Goal: Task Accomplishment & Management: Use online tool/utility

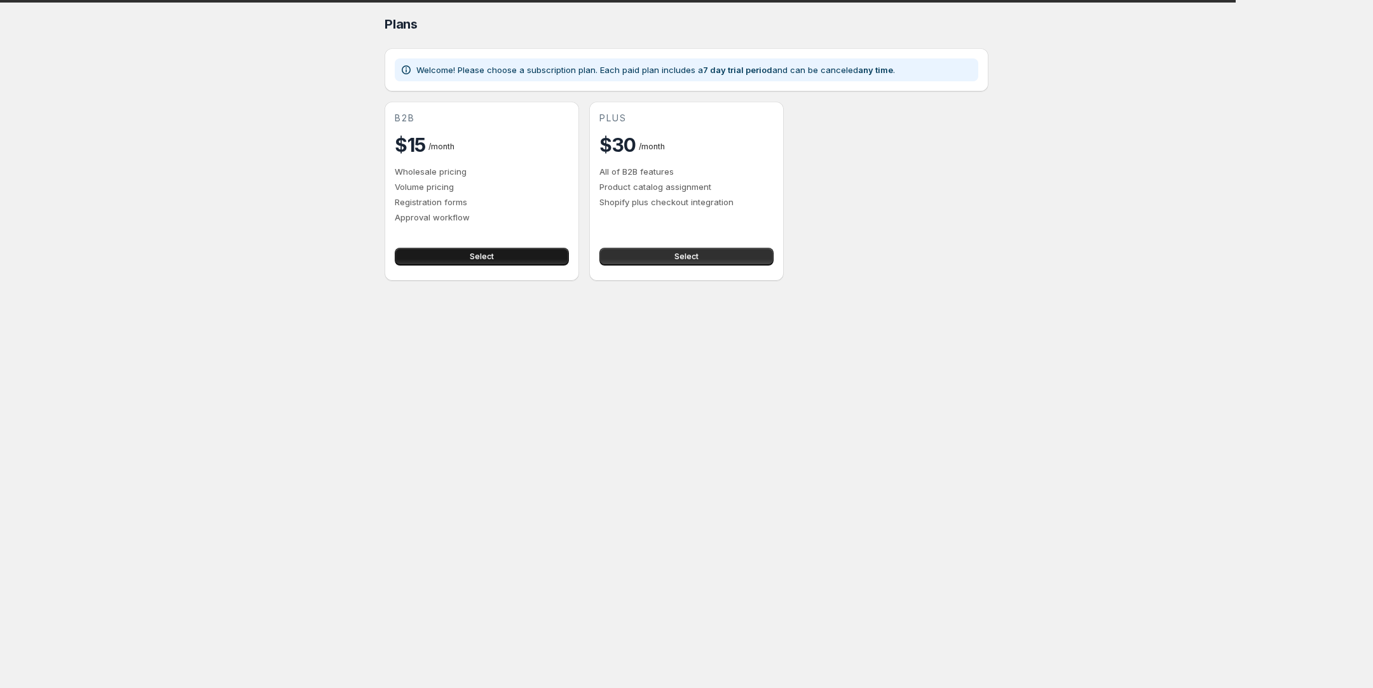
click at [478, 256] on span "Select" at bounding box center [482, 257] width 24 height 10
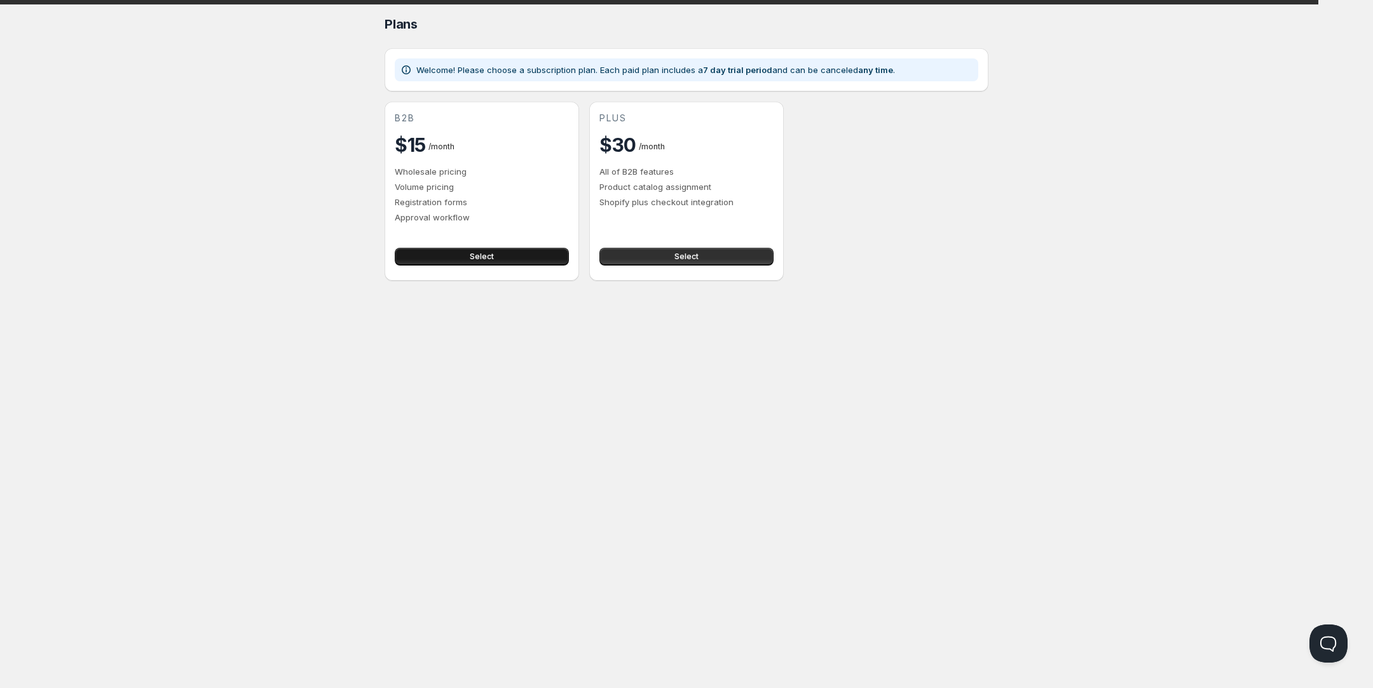
click at [478, 253] on span "Select" at bounding box center [482, 257] width 24 height 10
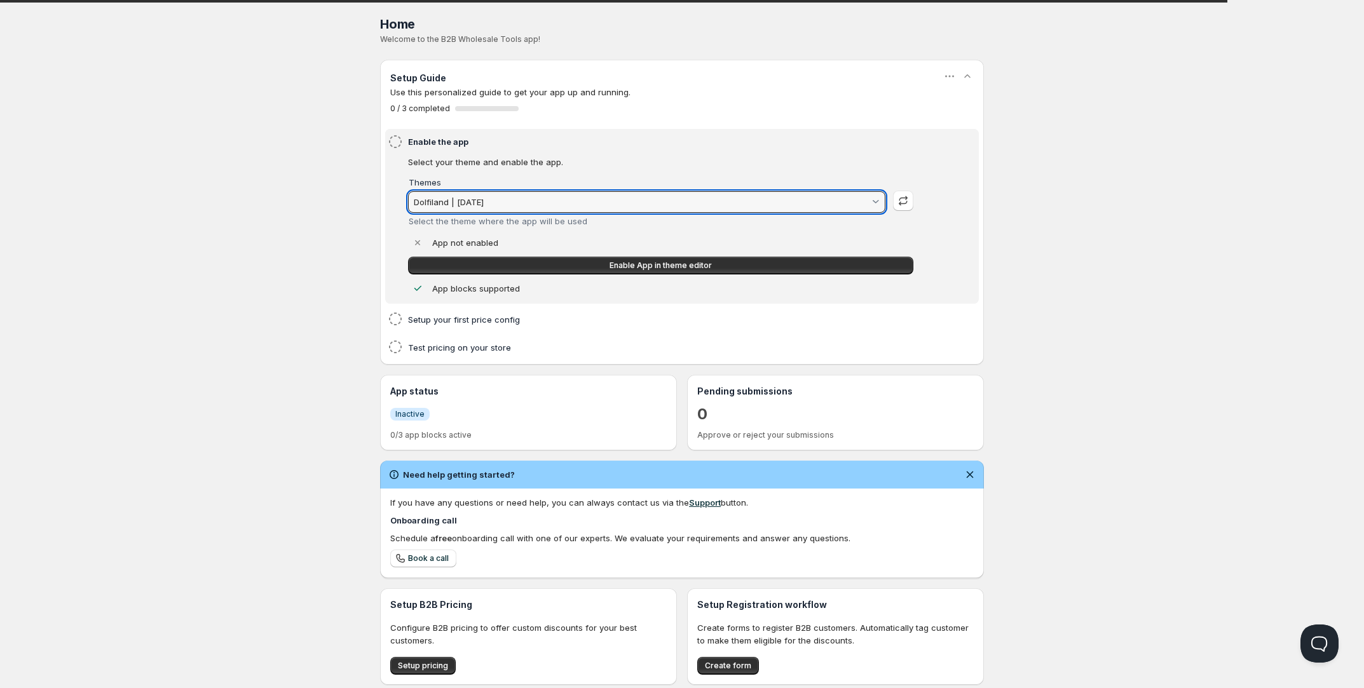
click at [517, 193] on input "Dolfiland | [DATE]" at bounding box center [641, 202] width 458 height 20
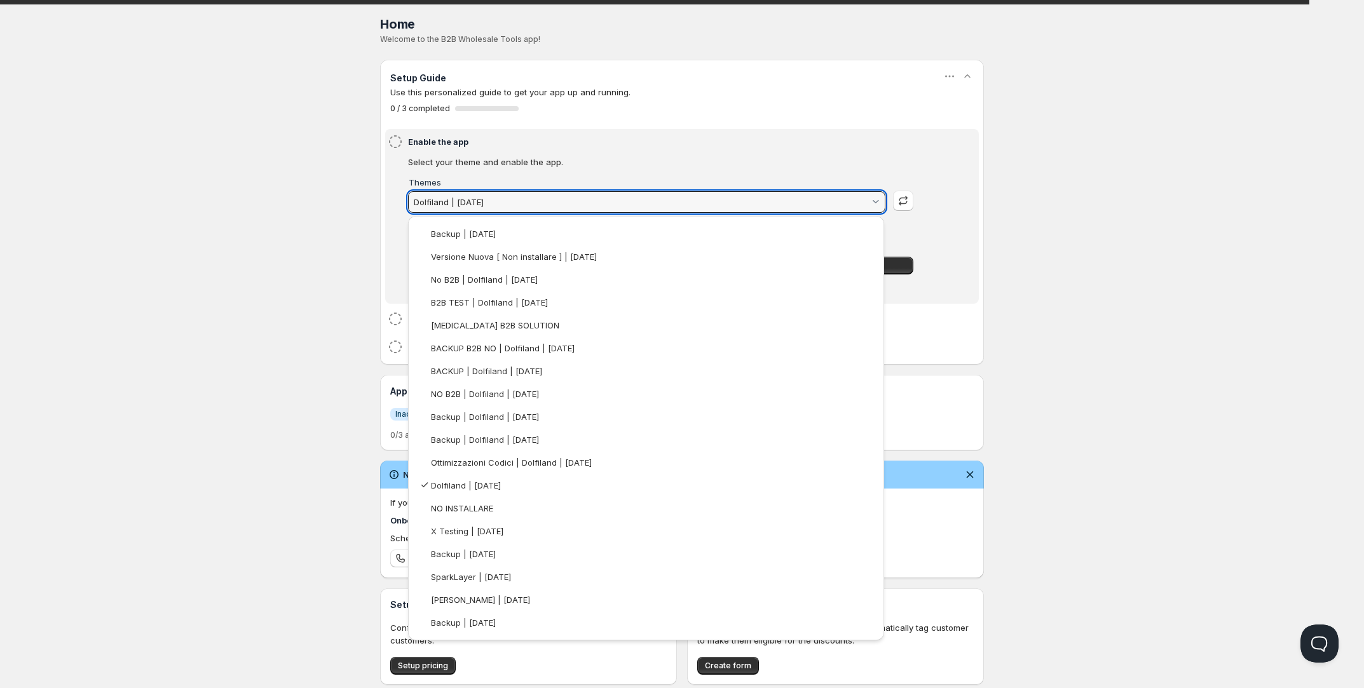
click at [526, 170] on html "Home Home. This page is ready Home Welcome to the B2B Wholesale Tools app! Setu…" at bounding box center [682, 404] width 1364 height 809
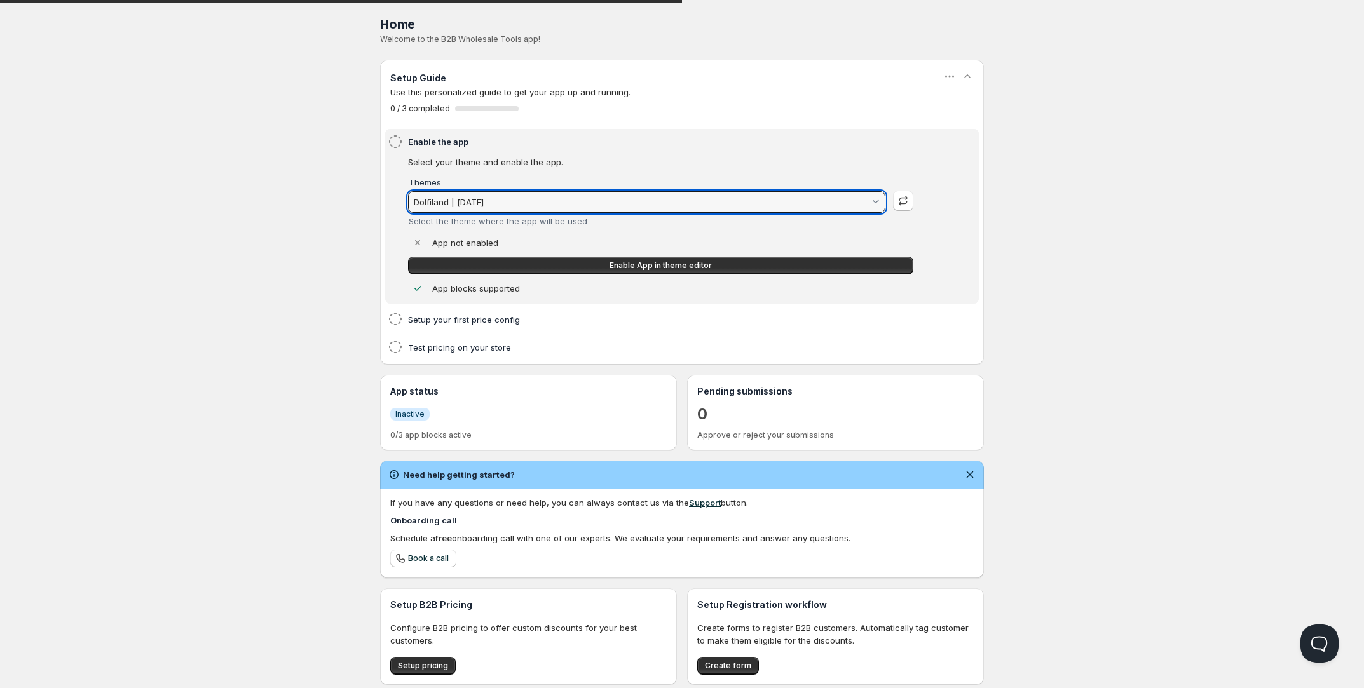
click at [643, 212] on input "Dolfiland | 28/08/25" at bounding box center [641, 202] width 458 height 20
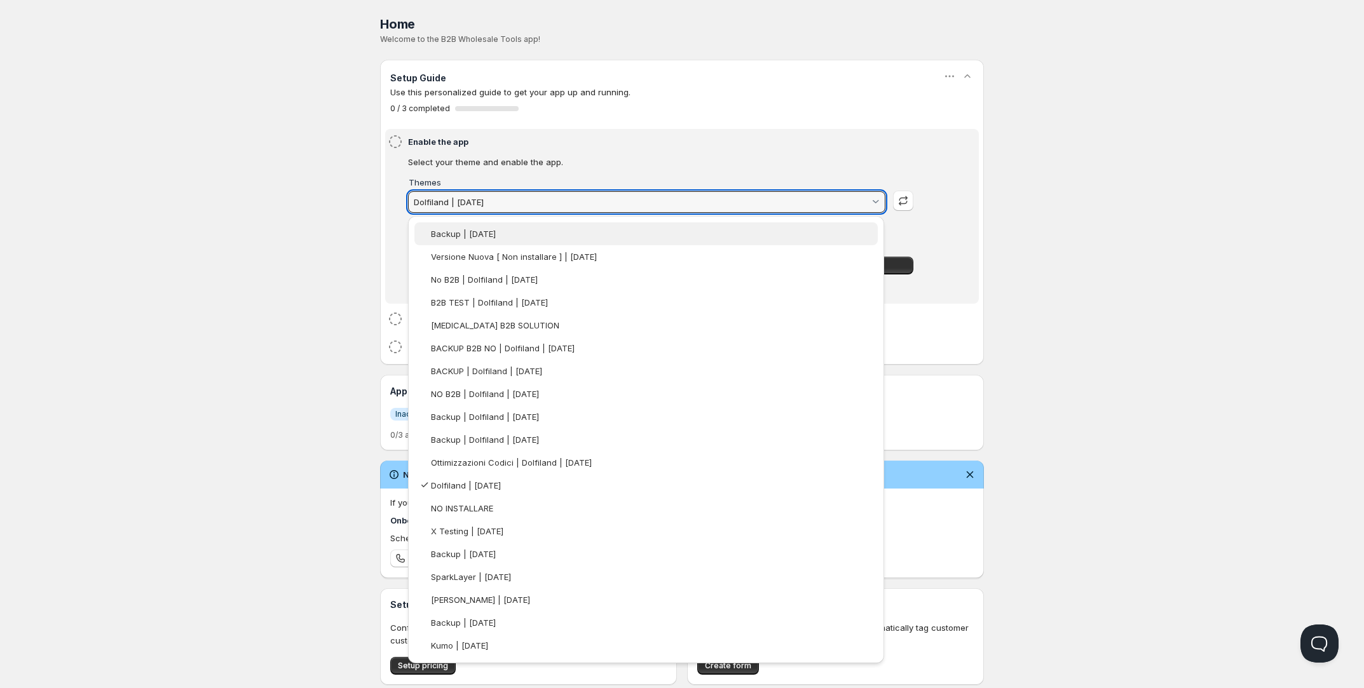
type input "k"
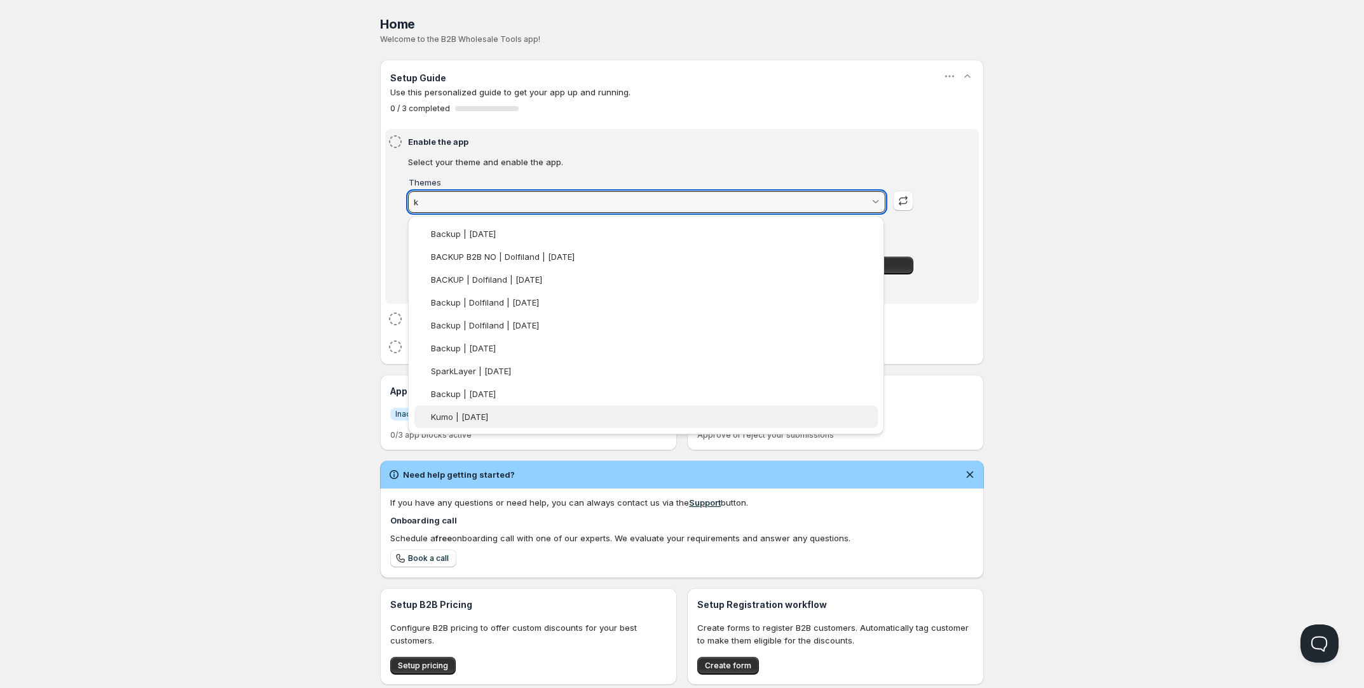
click at [0, 0] on slot "Kumo | 02/09/25" at bounding box center [0, 0] width 0 height 0
type vaadin-combo-box "186154320220"
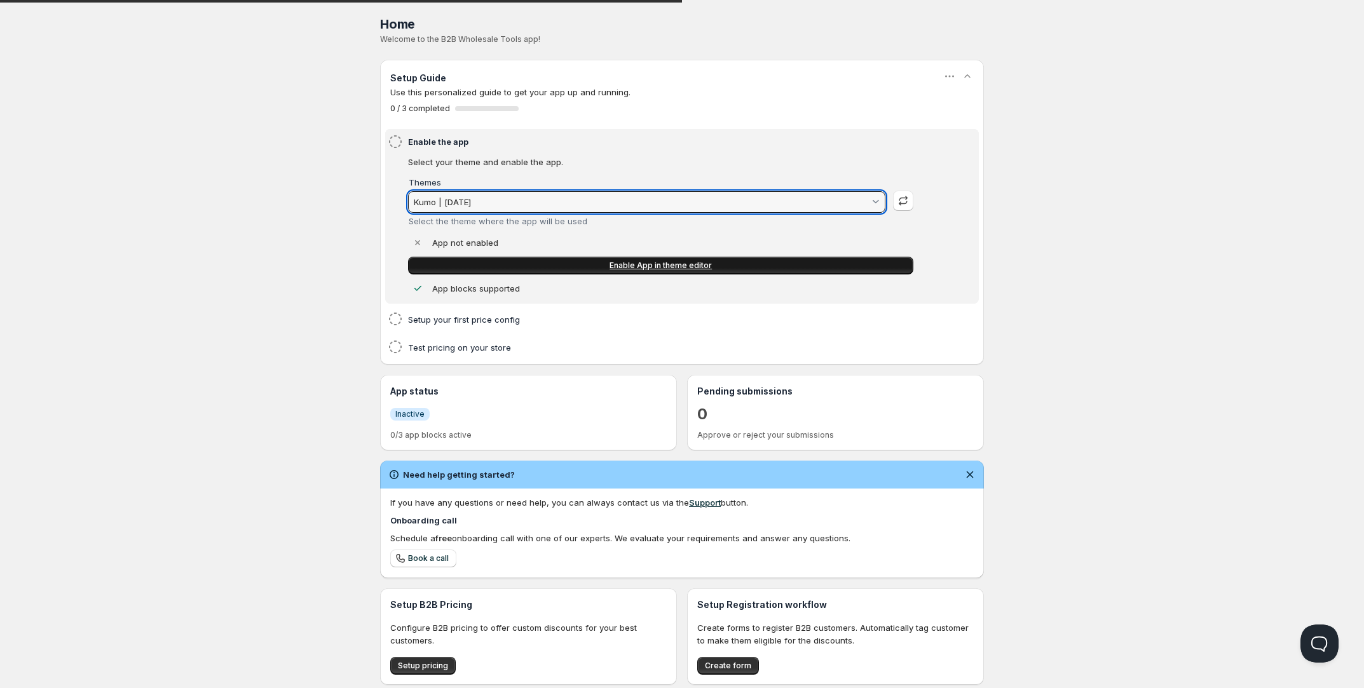
type input "Kumo | 02/09/25"
click at [521, 261] on link "Enable App in theme editor" at bounding box center [660, 266] width 505 height 18
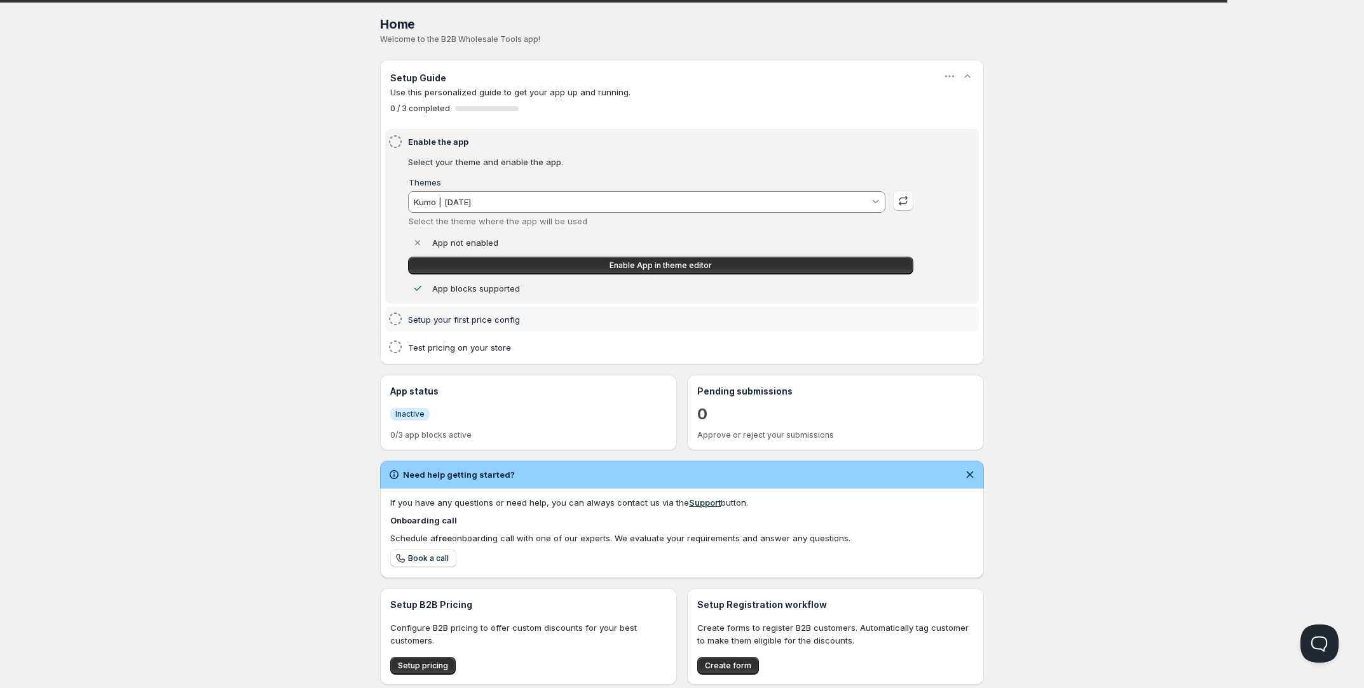
click at [466, 320] on h4 "Setup your first price config" at bounding box center [662, 319] width 509 height 13
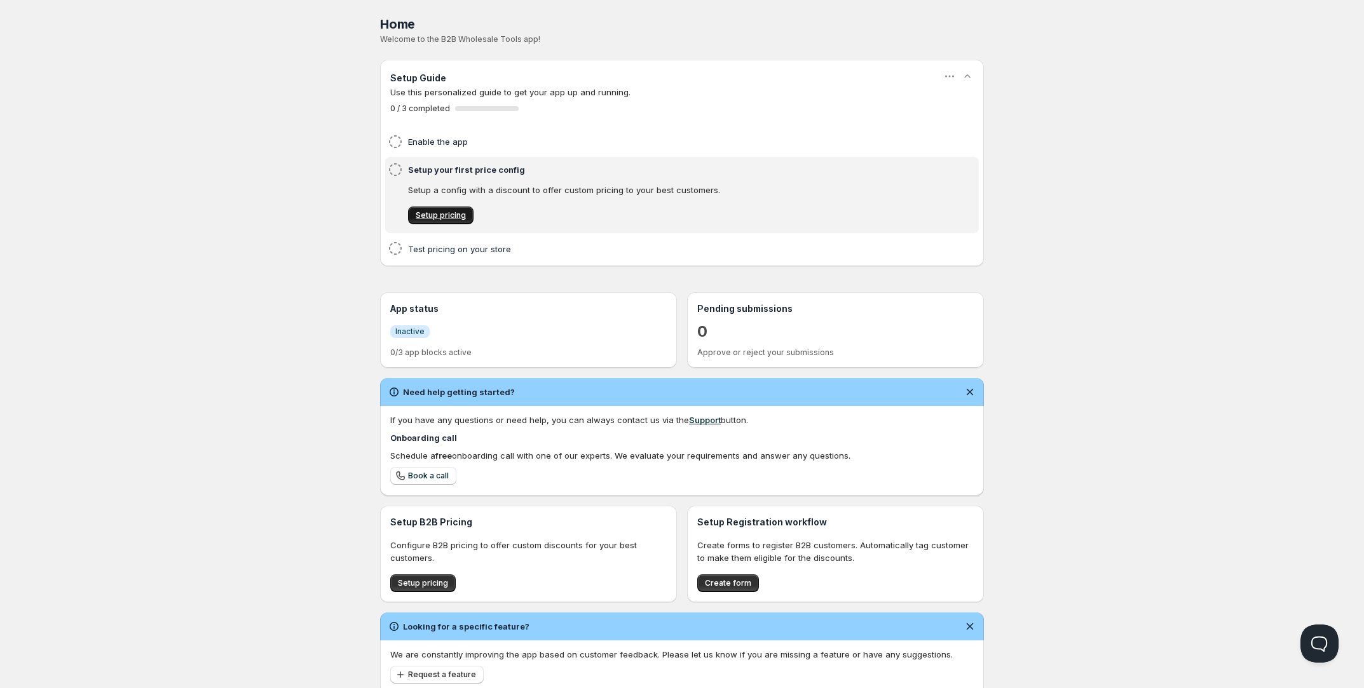
click at [447, 217] on span "Setup pricing" at bounding box center [441, 215] width 50 height 10
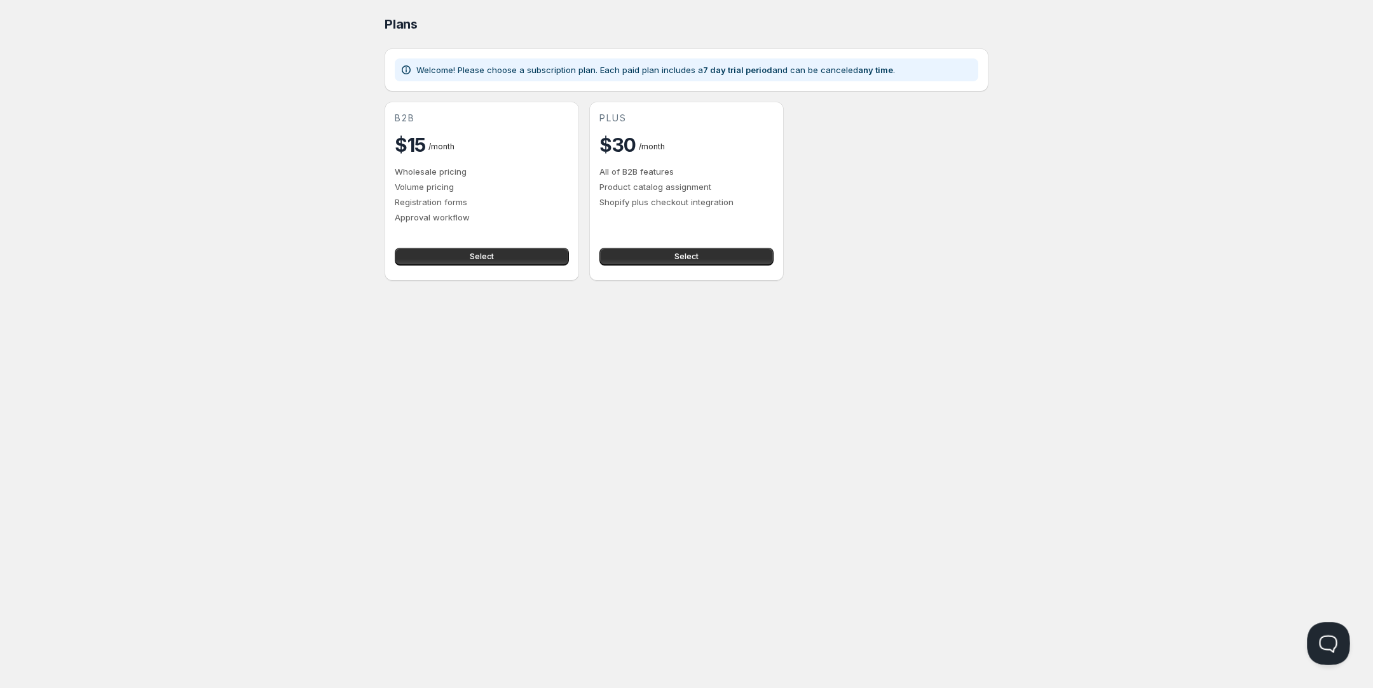
click at [1336, 640] on button "Open Beacon popover" at bounding box center [1326, 641] width 38 height 38
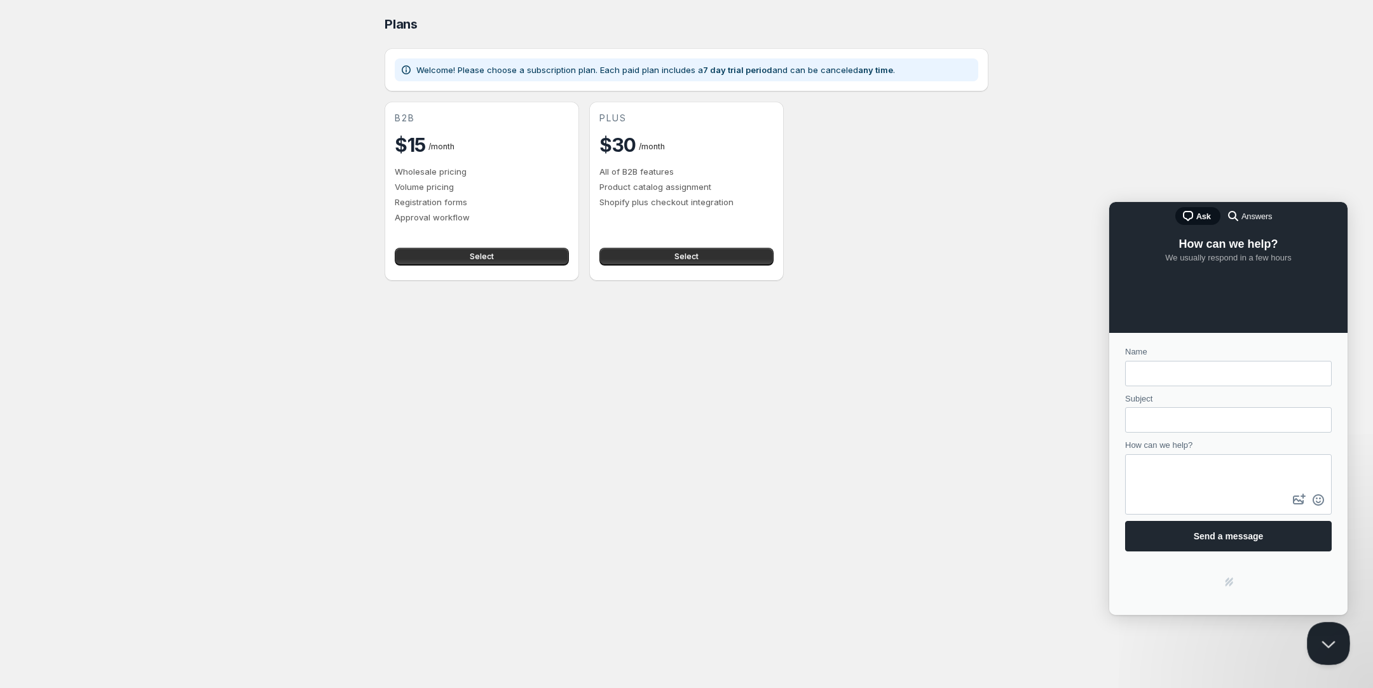
click at [1336, 640] on button "Close Beacon popover" at bounding box center [1326, 641] width 38 height 38
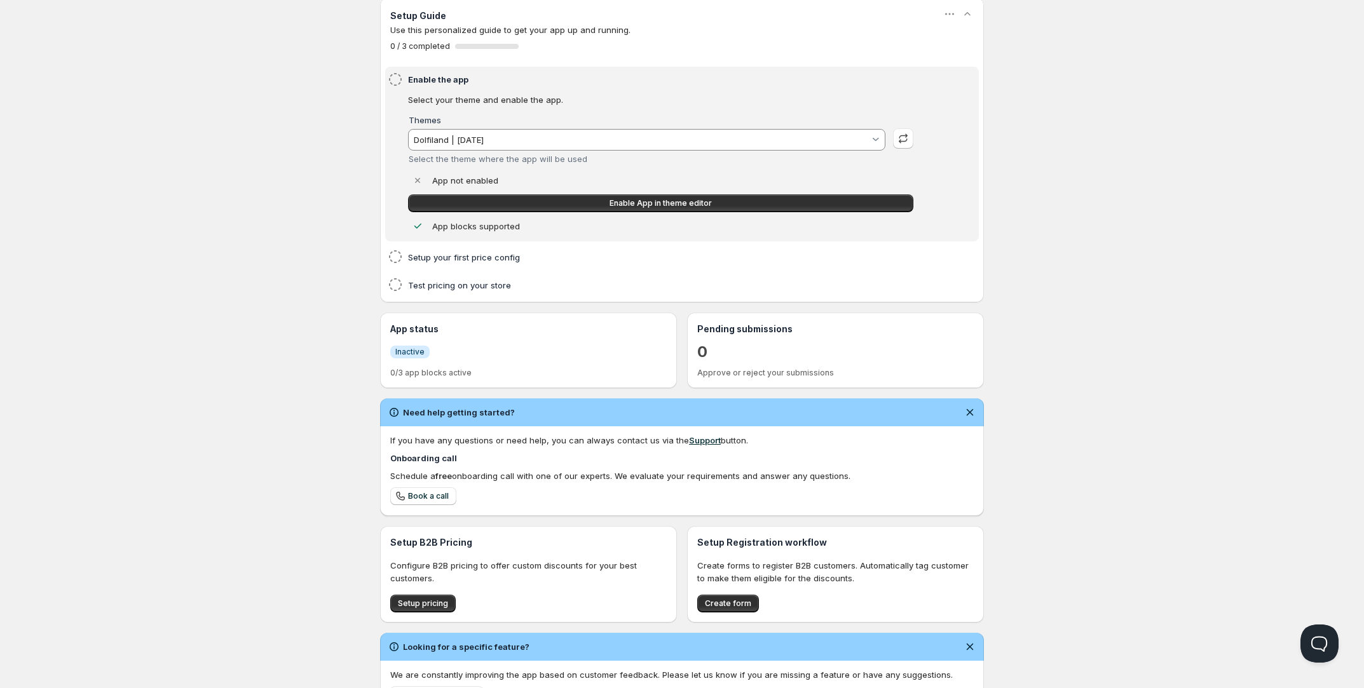
scroll to position [123, 0]
